Goal: Task Accomplishment & Management: Use online tool/utility

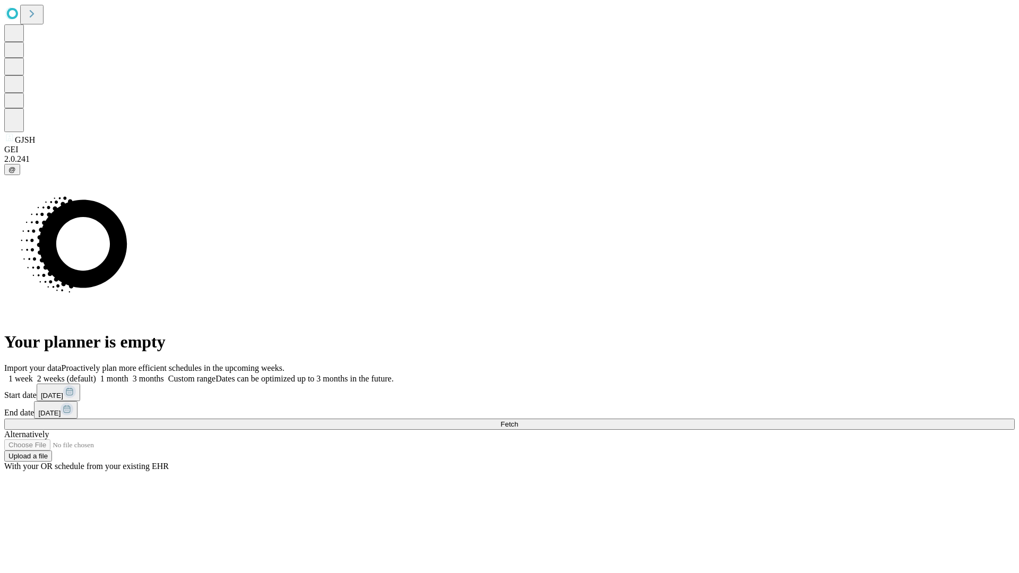
click at [518, 421] on span "Fetch" at bounding box center [510, 425] width 18 height 8
